Goal: Task Accomplishment & Management: Manage account settings

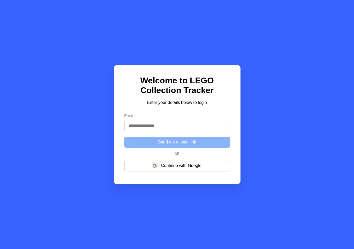
click at [146, 123] on input "Email" at bounding box center [177, 125] width 106 height 11
click at [70, 100] on div "Welcome to LEGO Collection Tracker Enter your details below to login Email Send…" at bounding box center [177, 124] width 354 height 249
click at [171, 165] on button "Continue with Google" at bounding box center [177, 166] width 106 height 12
type input "**********"
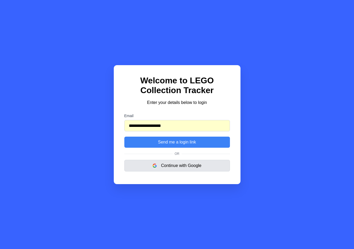
click at [178, 167] on button "Continue with Google" at bounding box center [177, 166] width 106 height 12
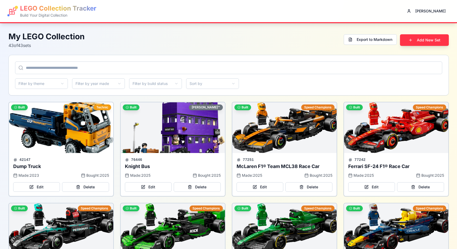
click at [63, 7] on h1 "LEGO Collection Tracker" at bounding box center [58, 8] width 76 height 8
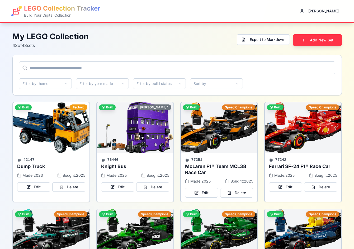
click at [37, 8] on h1 "LEGO Collection Tracker" at bounding box center [62, 8] width 76 height 8
